Goal: Transaction & Acquisition: Book appointment/travel/reservation

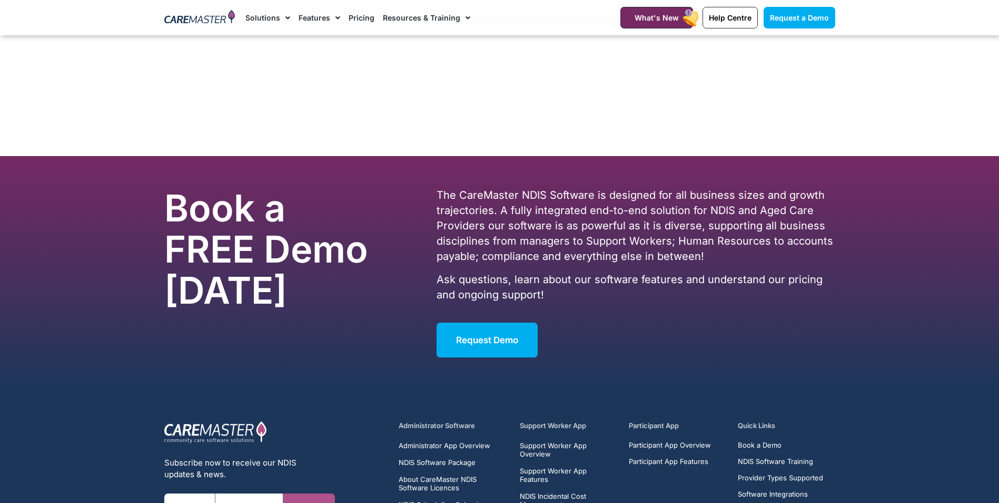
scroll to position [6360, 0]
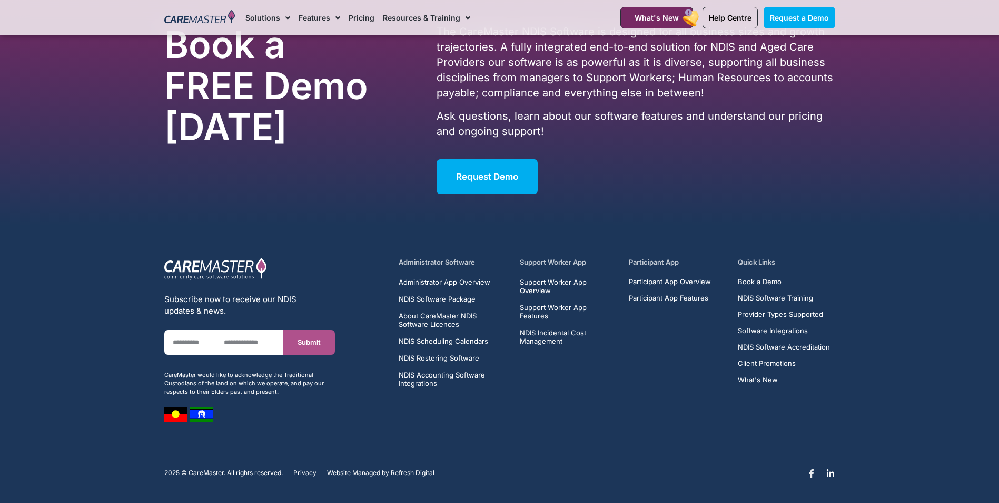
click at [814, 469] on icon at bounding box center [812, 473] width 8 height 8
click at [828, 473] on icon at bounding box center [830, 473] width 8 height 8
click at [828, 465] on div "Facebook-f Linkedin-in" at bounding box center [675, 476] width 329 height 25
click at [832, 471] on icon at bounding box center [830, 473] width 8 height 8
